Goal: Transaction & Acquisition: Obtain resource

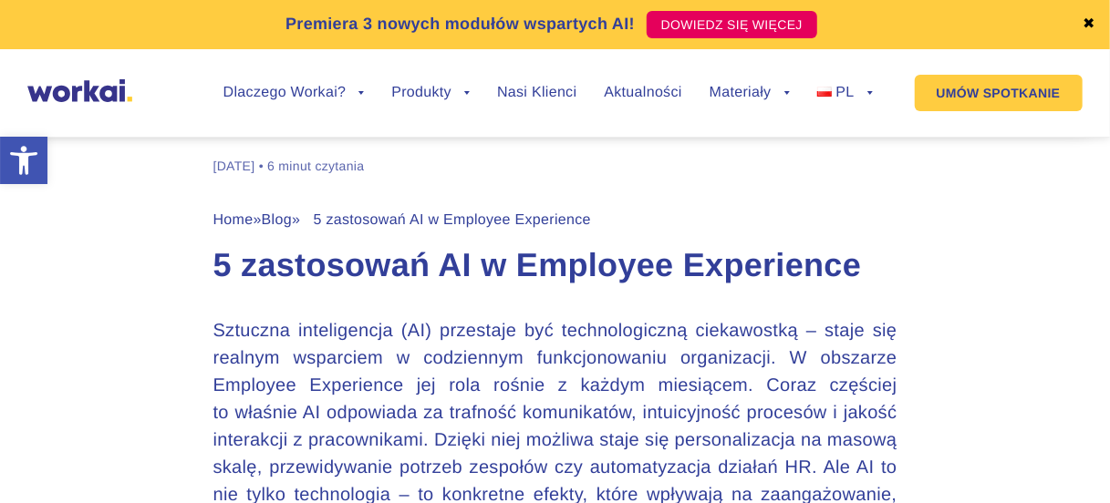
scroll to position [729, 0]
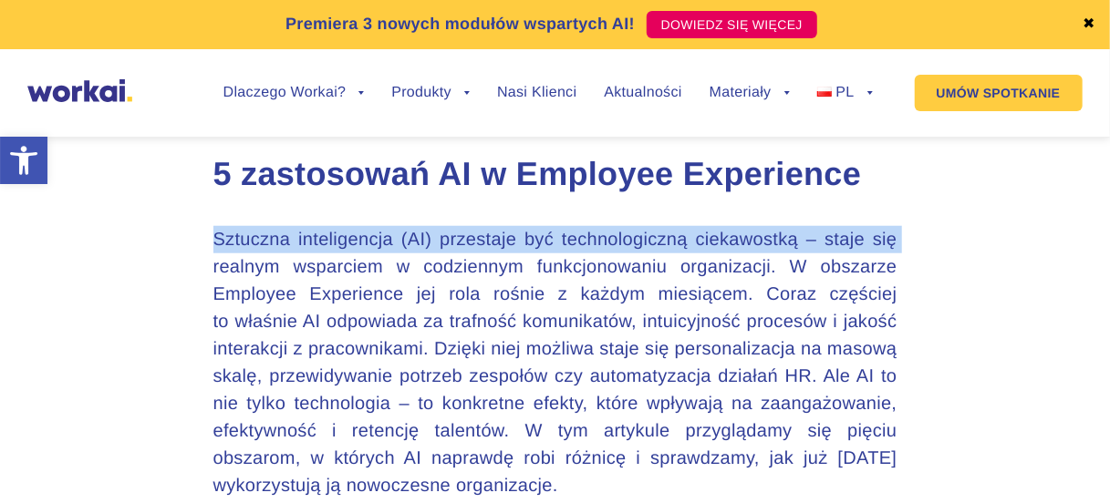
drag, startPoint x: 125, startPoint y: 266, endPoint x: 142, endPoint y: 253, distance: 21.5
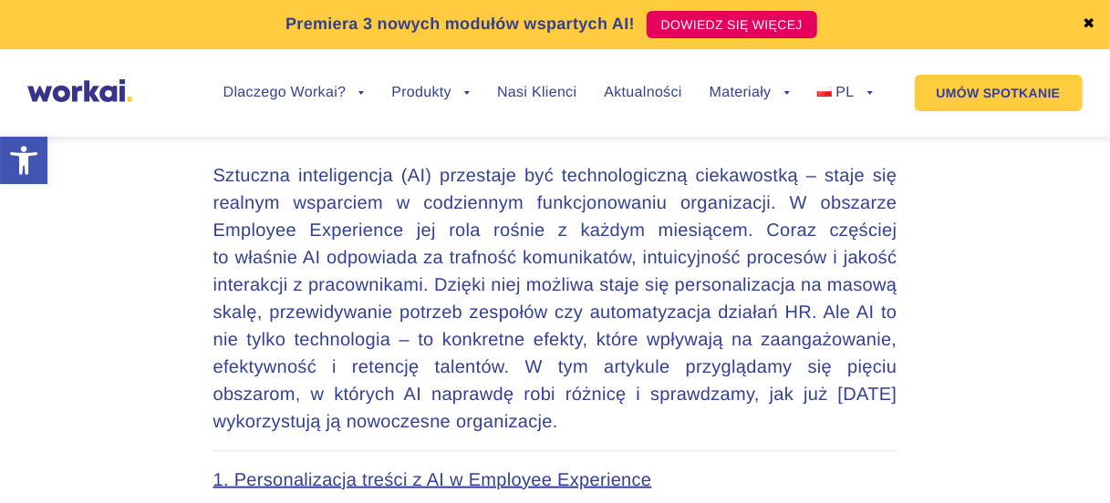
scroll to position [821, 0]
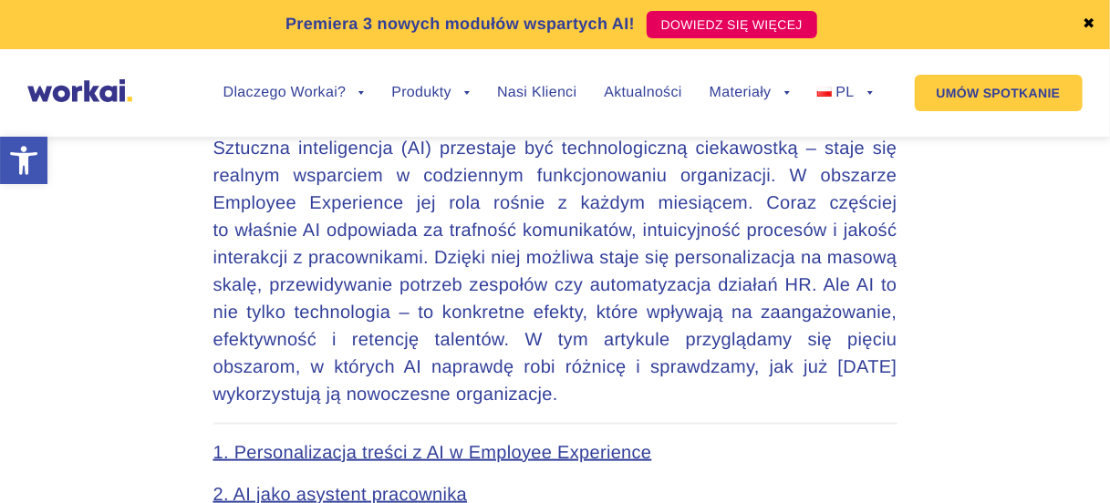
drag, startPoint x: 965, startPoint y: 261, endPoint x: 1107, endPoint y: 250, distance: 142.7
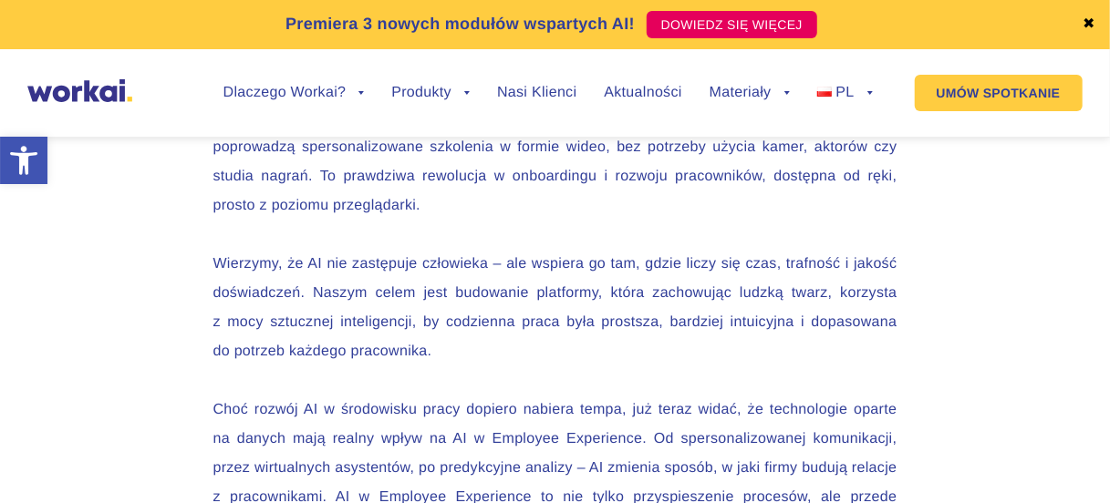
scroll to position [5106, 0]
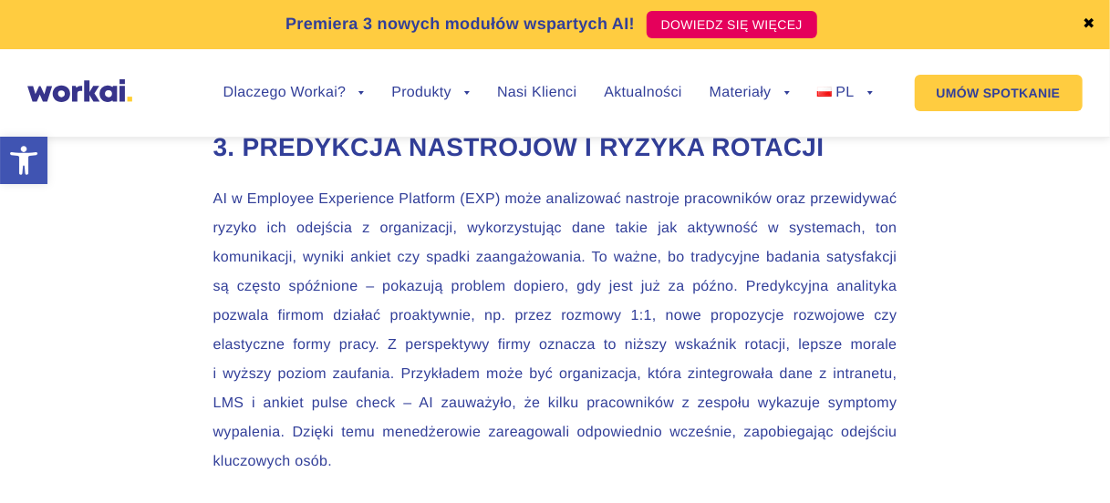
scroll to position [3046, 0]
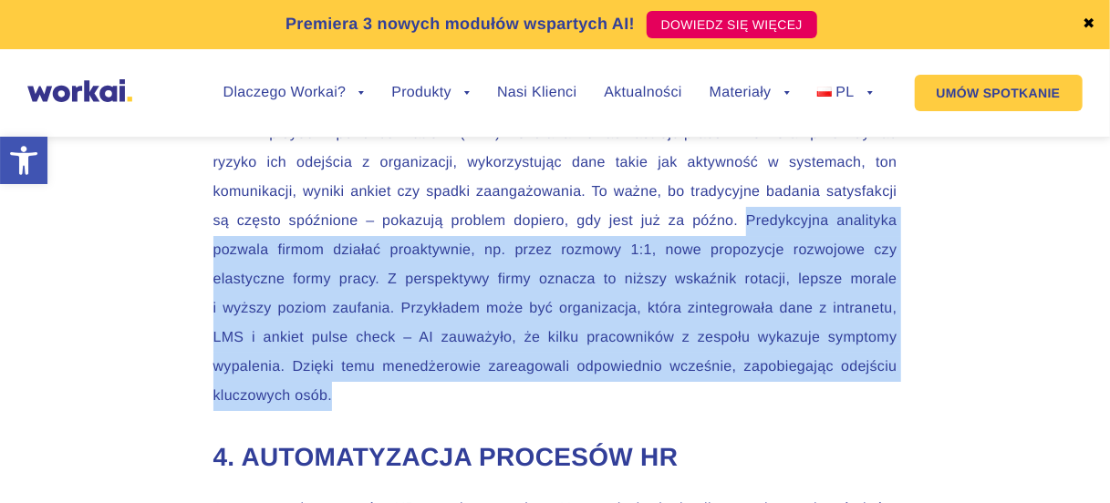
drag, startPoint x: 745, startPoint y: 266, endPoint x: 884, endPoint y: 432, distance: 216.8
click at [884, 411] on p "AI w Employee Experience Platform (EXP) może analizować nastroje pracowników or…" at bounding box center [555, 265] width 684 height 292
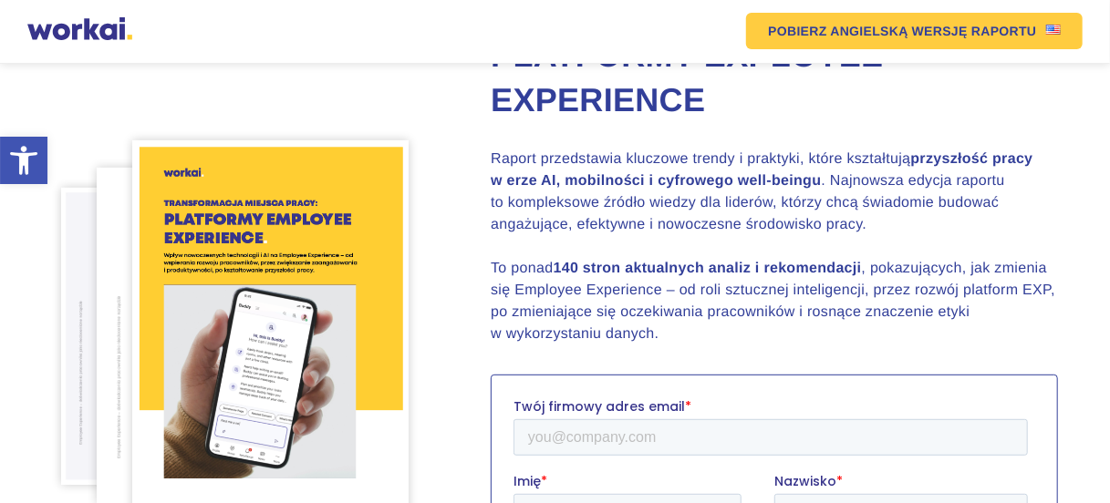
scroll to position [456, 0]
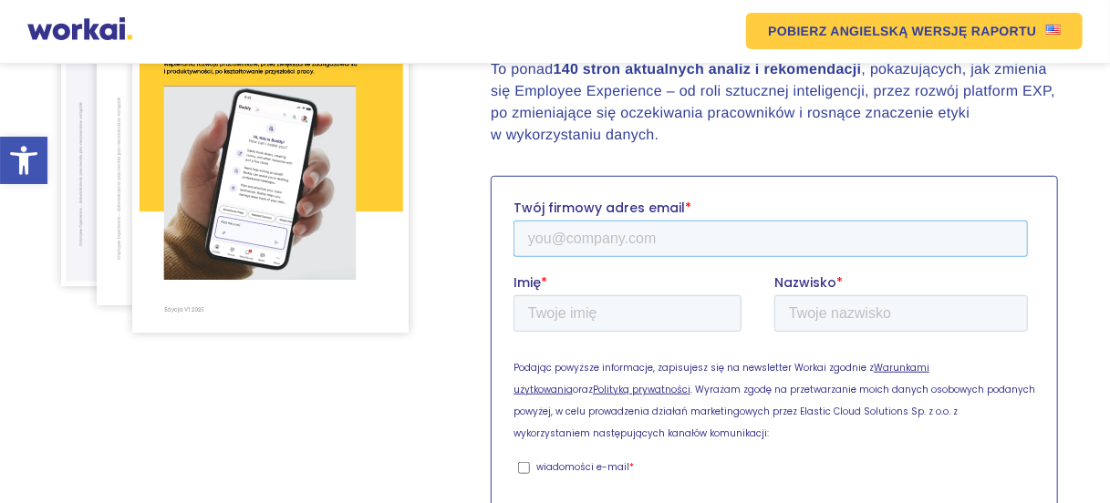
click at [615, 241] on input "Twój firmowy adres email *" at bounding box center [770, 239] width 514 height 36
type input "dominika.daras@totalmoney.pl"
click at [630, 317] on input "Imię *" at bounding box center [627, 313] width 228 height 36
type input "Dominika"
click at [834, 305] on input "Nazwisko *" at bounding box center [900, 313] width 253 height 36
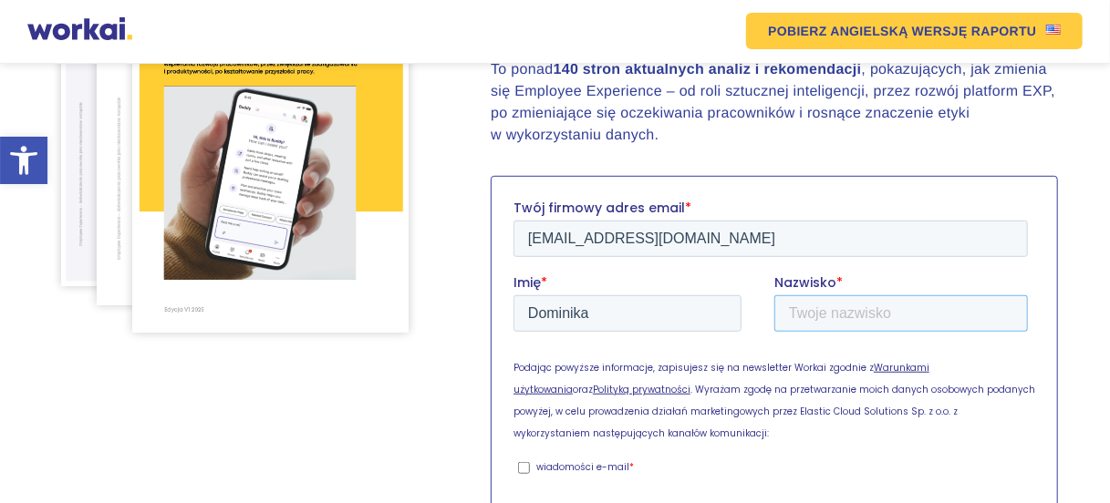
type input "Daras"
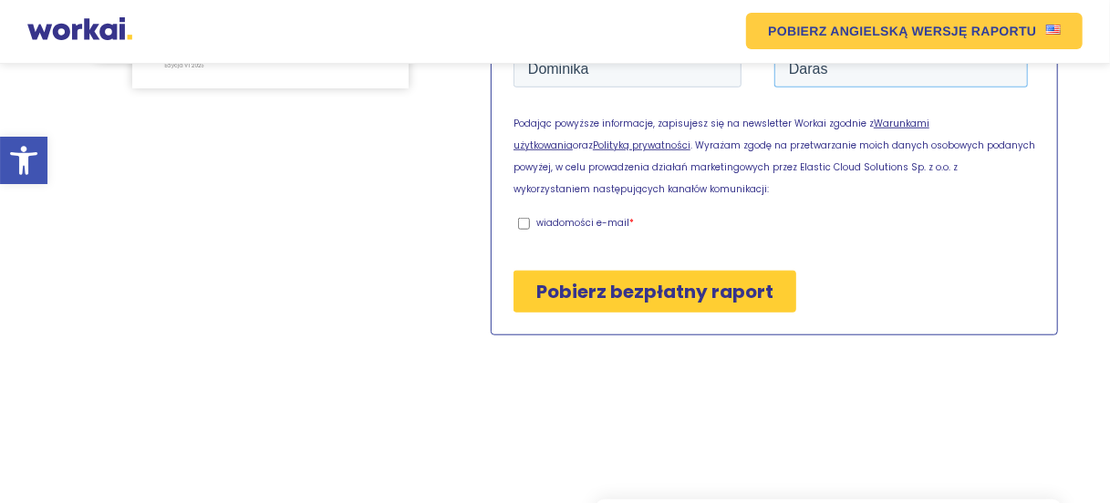
scroll to position [729, 0]
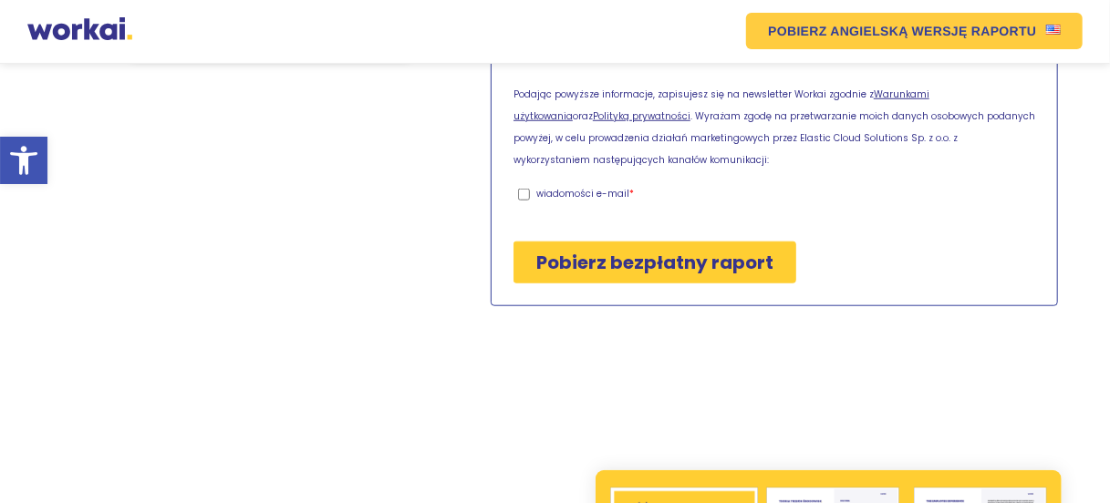
click at [525, 196] on input "wiadomości e-mail *" at bounding box center [524, 196] width 12 height 12
checkbox input "true"
click at [635, 262] on input "Pobierz bezpłatny raport" at bounding box center [654, 264] width 283 height 42
